Goal: Task Accomplishment & Management: Complete application form

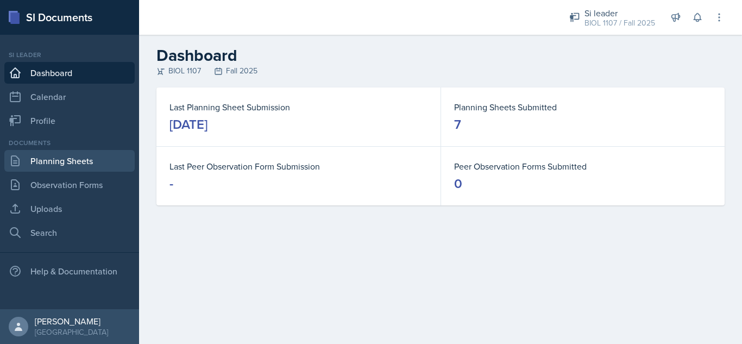
click at [81, 161] on link "Planning Sheets" at bounding box center [69, 161] width 130 height 22
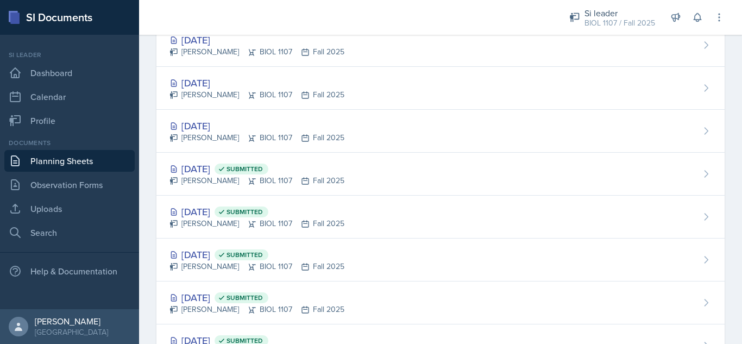
scroll to position [809, 0]
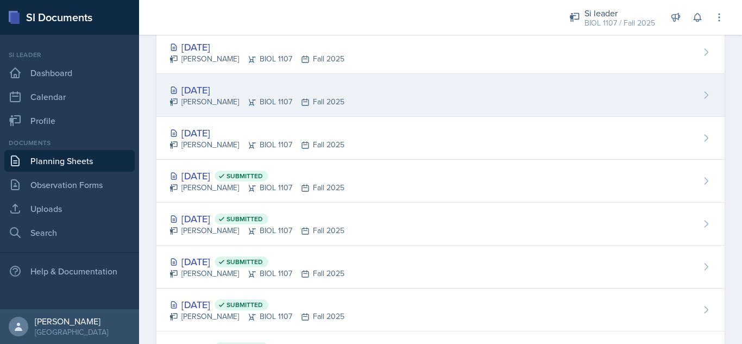
click at [395, 97] on div "[DATE] [PERSON_NAME] BIOL 1107 Fall 2025" at bounding box center [440, 95] width 568 height 43
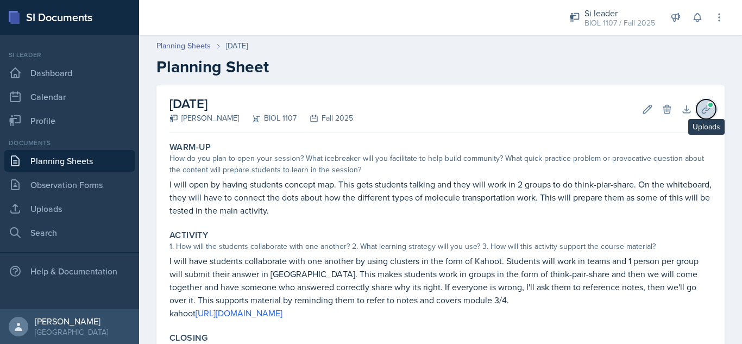
click at [701, 111] on icon at bounding box center [706, 109] width 11 height 11
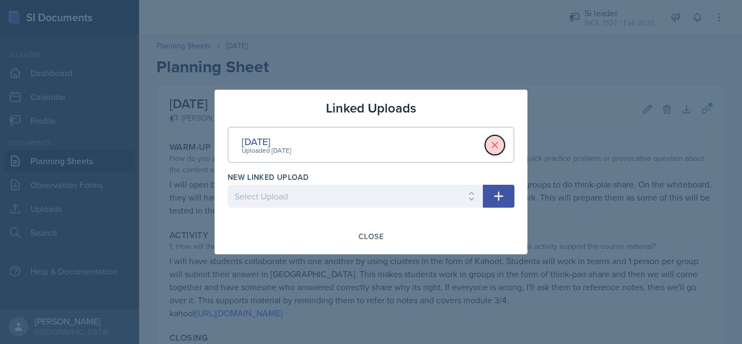
click at [493, 146] on icon at bounding box center [494, 145] width 11 height 11
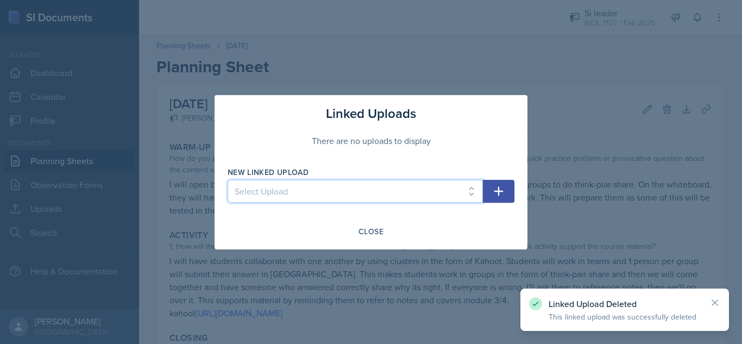
click at [302, 198] on select "Select Upload [DATE] [DATE] [DATE] [DATE] [DATE] [DATE] [DATE] [DATE]" at bounding box center [355, 191] width 255 height 23
select select "5adbbfbf-adab-4a0a-9e0e-dd2f69fa9e35"
click at [228, 180] on select "Select Upload [DATE] [DATE] [DATE] [DATE] [DATE] [DATE] [DATE] [DATE]" at bounding box center [355, 191] width 255 height 23
click at [497, 194] on icon "button" at bounding box center [498, 191] width 13 height 13
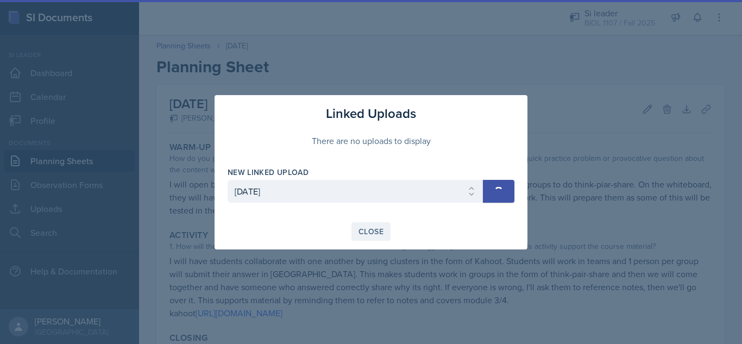
select select
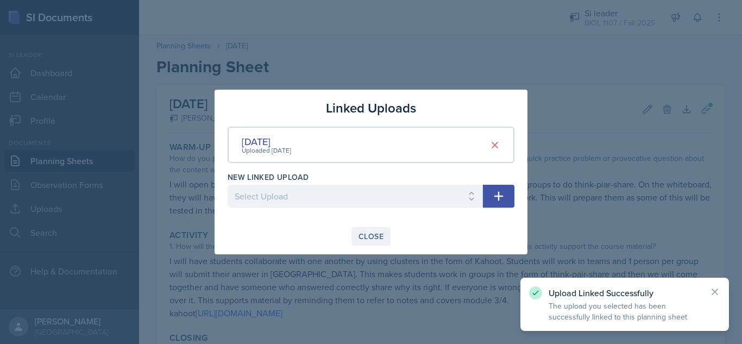
click at [373, 232] on div "Close" at bounding box center [371, 236] width 25 height 9
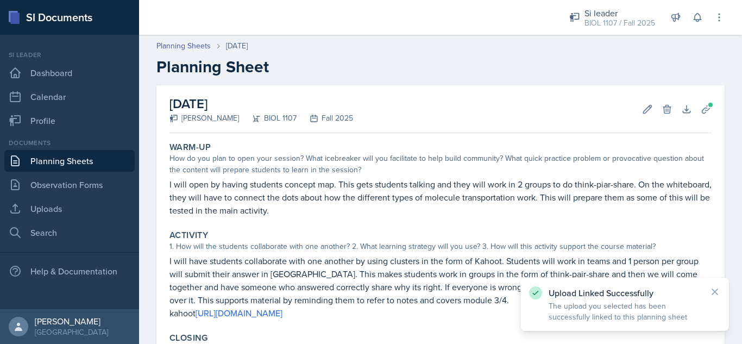
scroll to position [178, 0]
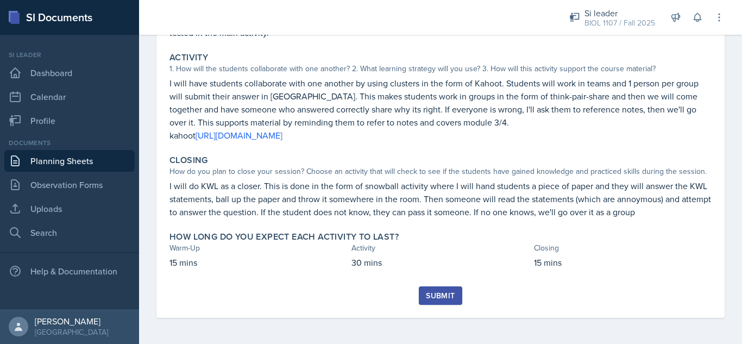
click at [430, 291] on div "Submit" at bounding box center [440, 295] width 29 height 9
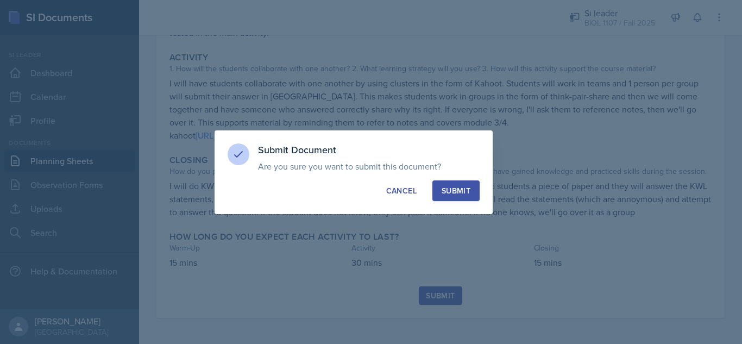
click at [457, 183] on button "Submit" at bounding box center [455, 190] width 47 height 21
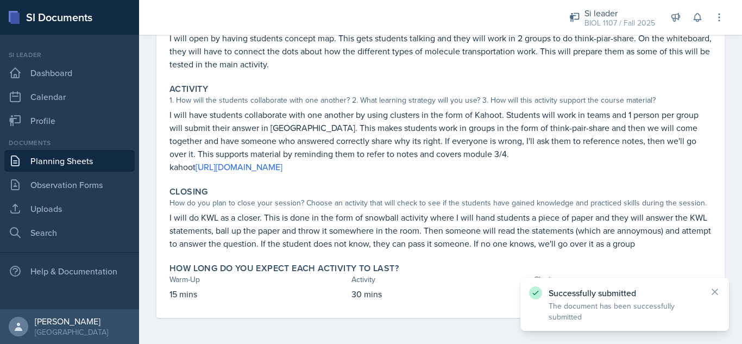
scroll to position [146, 0]
click at [108, 166] on link "Planning Sheets" at bounding box center [69, 161] width 130 height 22
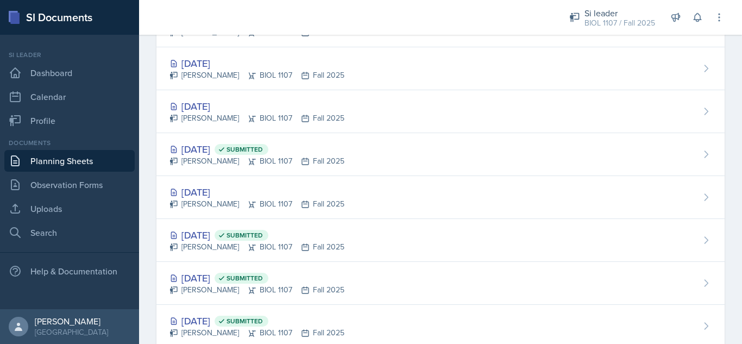
scroll to position [755, 0]
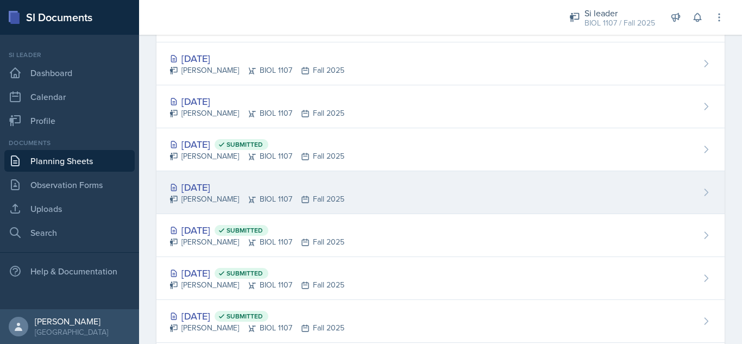
click at [228, 179] on div "[DATE] [PERSON_NAME] BIOL 1107 Fall 2025" at bounding box center [440, 192] width 568 height 43
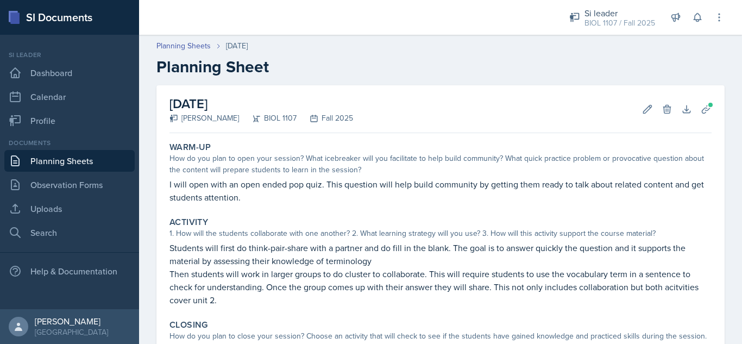
scroll to position [152, 0]
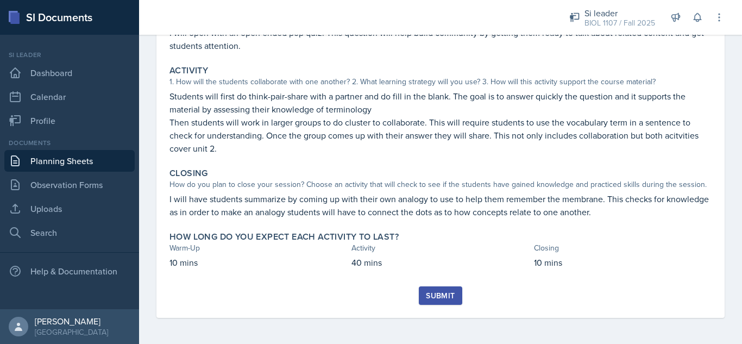
click at [410, 299] on div "Submit" at bounding box center [440, 302] width 542 height 32
click at [429, 297] on div "Submit" at bounding box center [440, 295] width 29 height 9
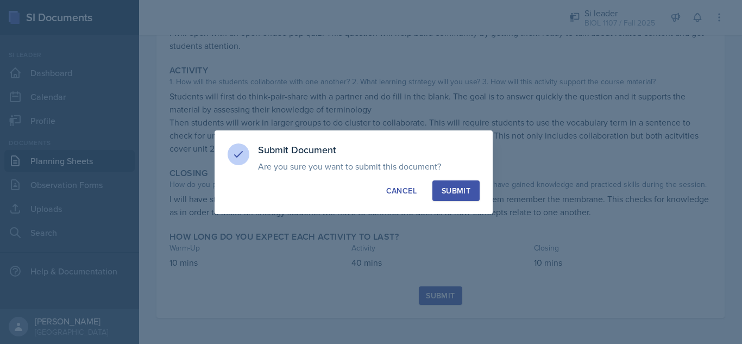
click at [457, 196] on div "Submit" at bounding box center [456, 190] width 29 height 11
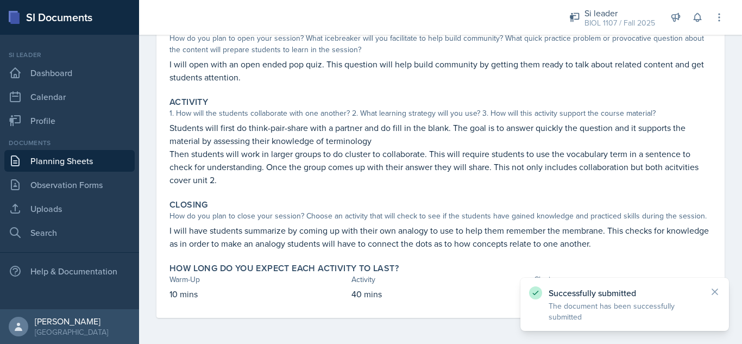
scroll to position [120, 0]
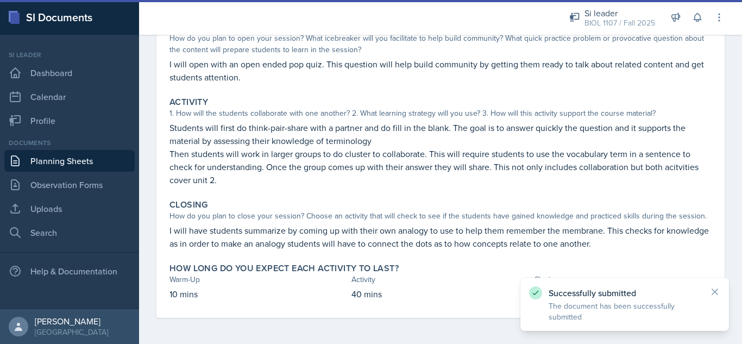
click at [96, 159] on link "Planning Sheets" at bounding box center [69, 161] width 130 height 22
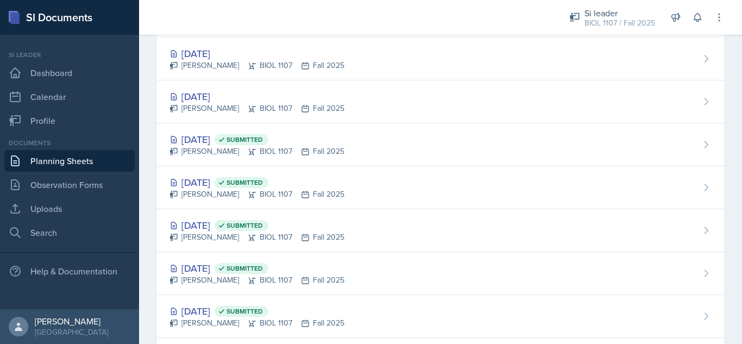
scroll to position [761, 0]
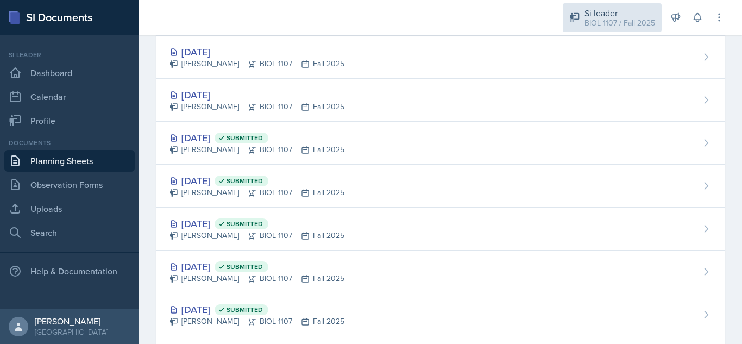
click at [605, 26] on div "BIOL 1107 / Fall 2025" at bounding box center [620, 22] width 71 height 11
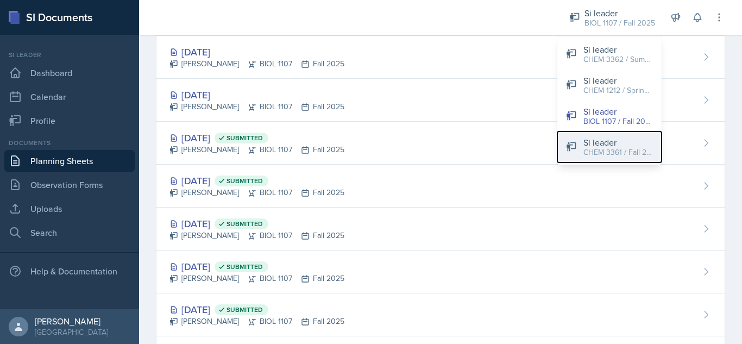
click at [615, 147] on div "CHEM 3361 / Fall 2025" at bounding box center [618, 152] width 70 height 11
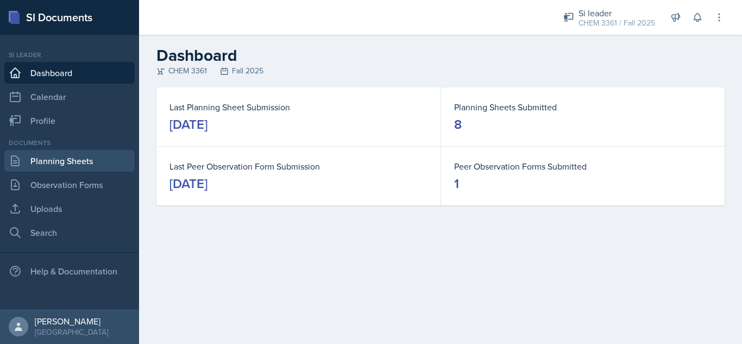
click at [58, 153] on link "Planning Sheets" at bounding box center [69, 161] width 130 height 22
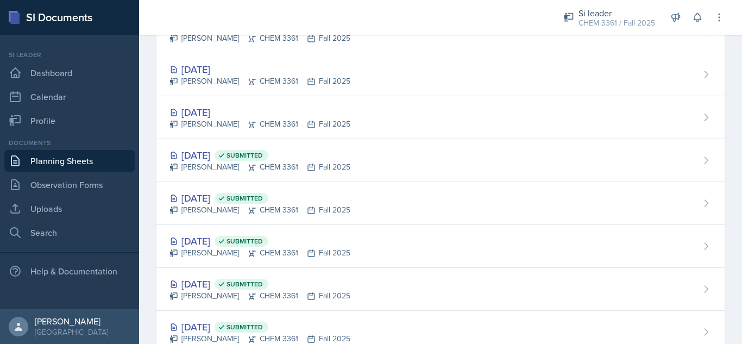
scroll to position [316, 0]
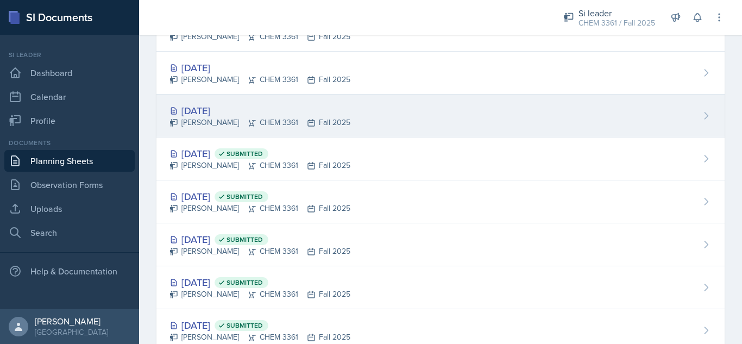
click at [392, 107] on div "[DATE] [PERSON_NAME] CHEM 3361 Fall 2025" at bounding box center [440, 116] width 568 height 43
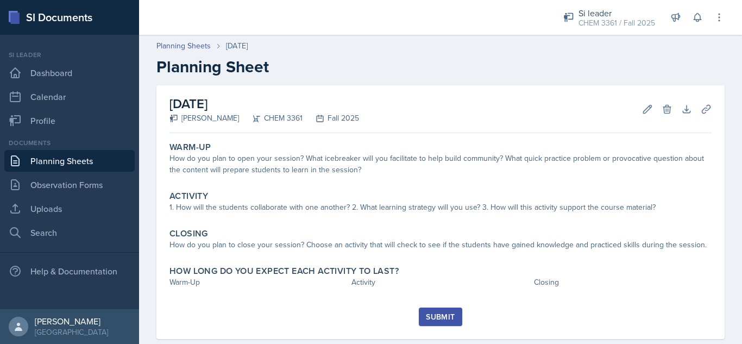
scroll to position [21, 0]
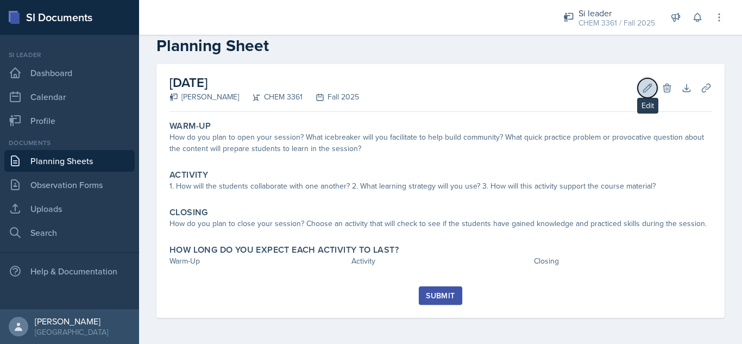
click at [642, 89] on icon at bounding box center [647, 88] width 11 height 11
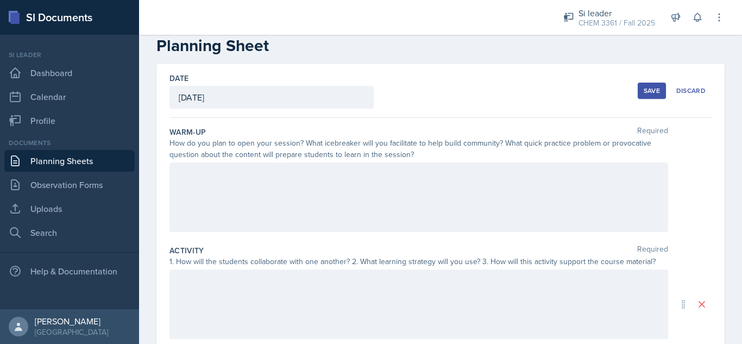
click at [382, 182] on div at bounding box center [418, 197] width 499 height 70
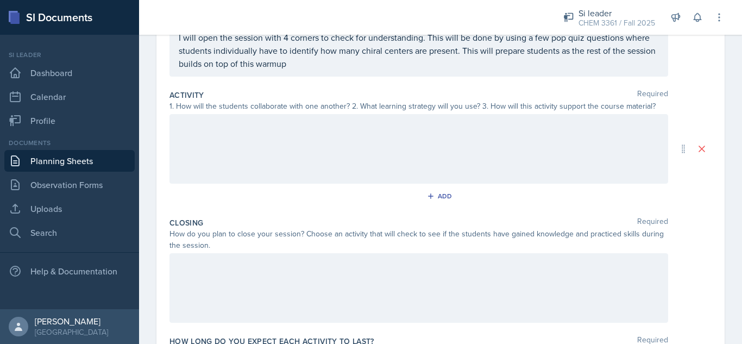
scroll to position [196, 0]
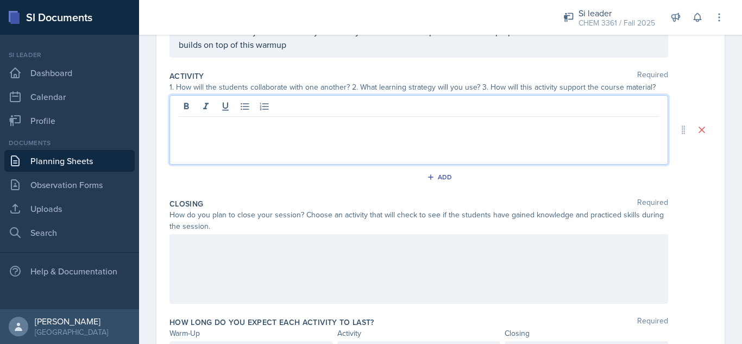
click at [353, 129] on p at bounding box center [419, 125] width 480 height 13
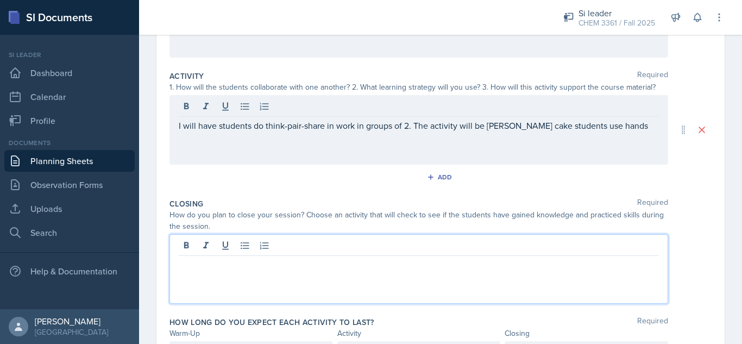
click at [340, 244] on div at bounding box center [418, 269] width 499 height 70
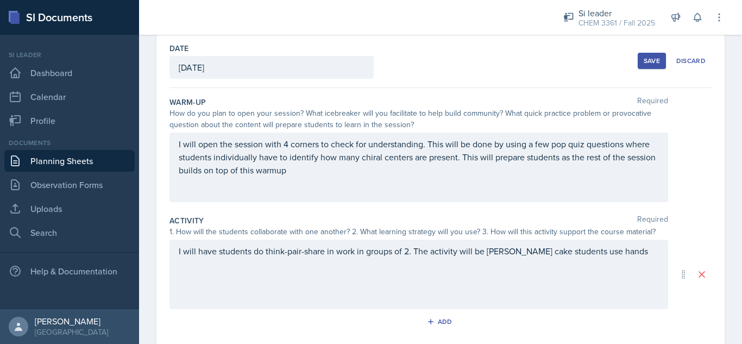
scroll to position [45, 0]
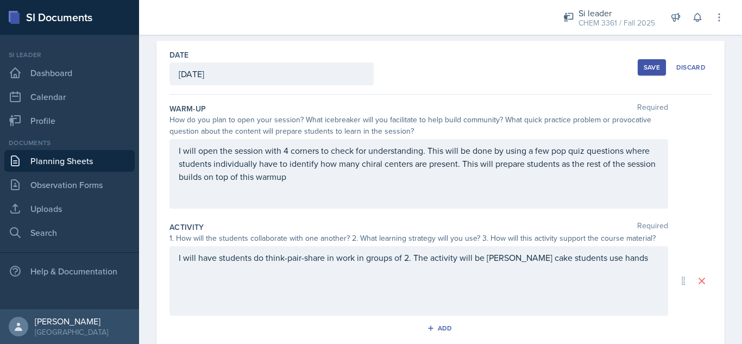
click at [644, 68] on div "Save" at bounding box center [652, 67] width 16 height 9
drag, startPoint x: 644, startPoint y: 68, endPoint x: 475, endPoint y: 43, distance: 170.2
click at [475, 43] on div "Date [DATE] [DATE] 31 1 2 3 4 5 6 7 8 9 10 11 12 13 14 15 16 17 18 19 20 21 22 …" at bounding box center [440, 68] width 542 height 54
